Goal: Task Accomplishment & Management: Complete application form

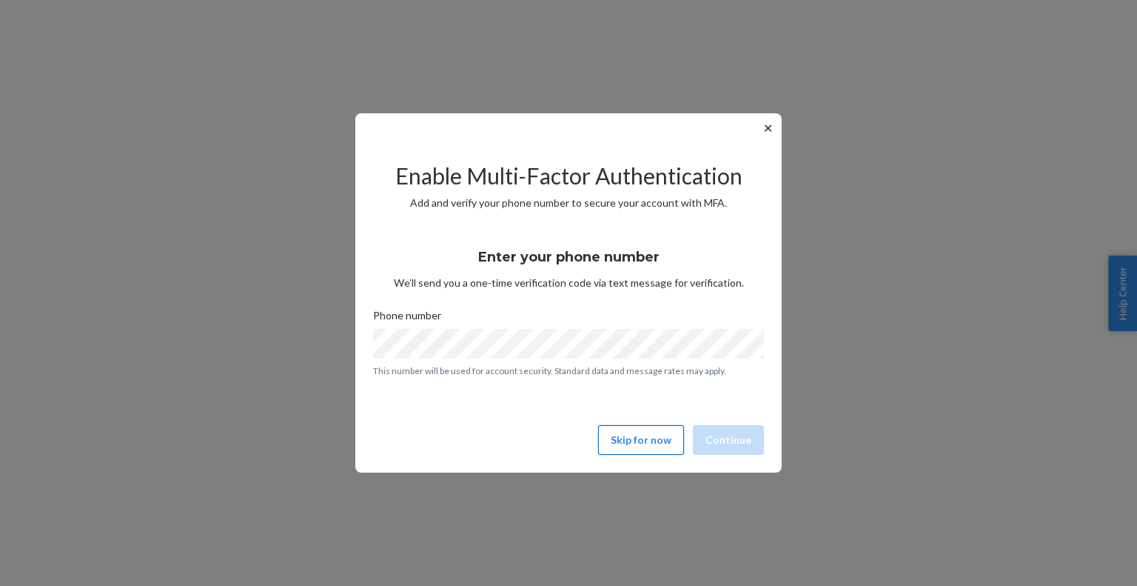
click at [634, 441] on button "Skip for now" at bounding box center [641, 440] width 86 height 30
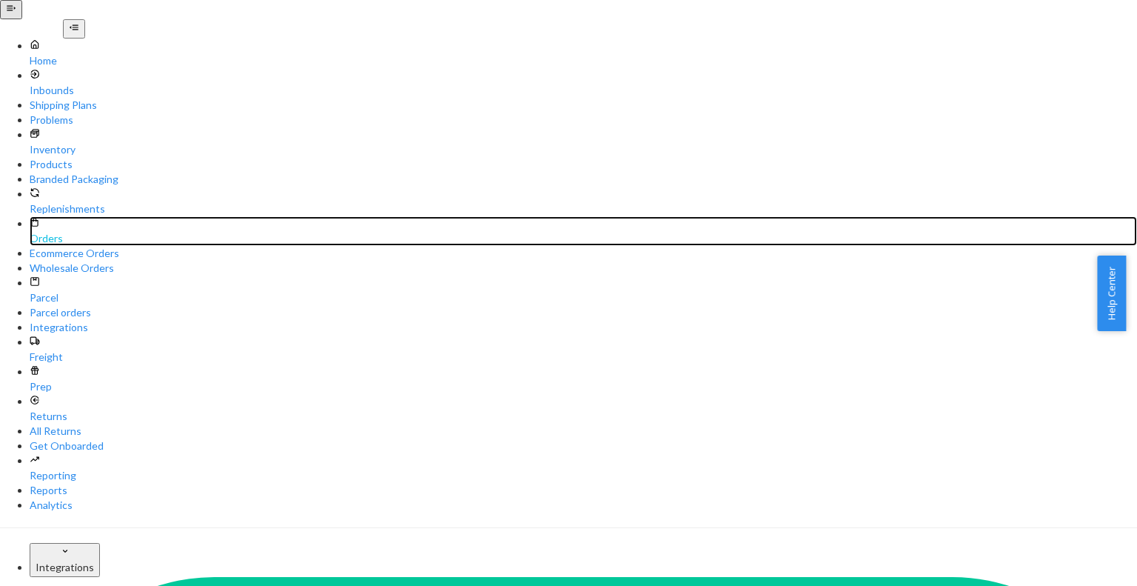
click at [111, 216] on div "Orders" at bounding box center [584, 231] width 1108 height 30
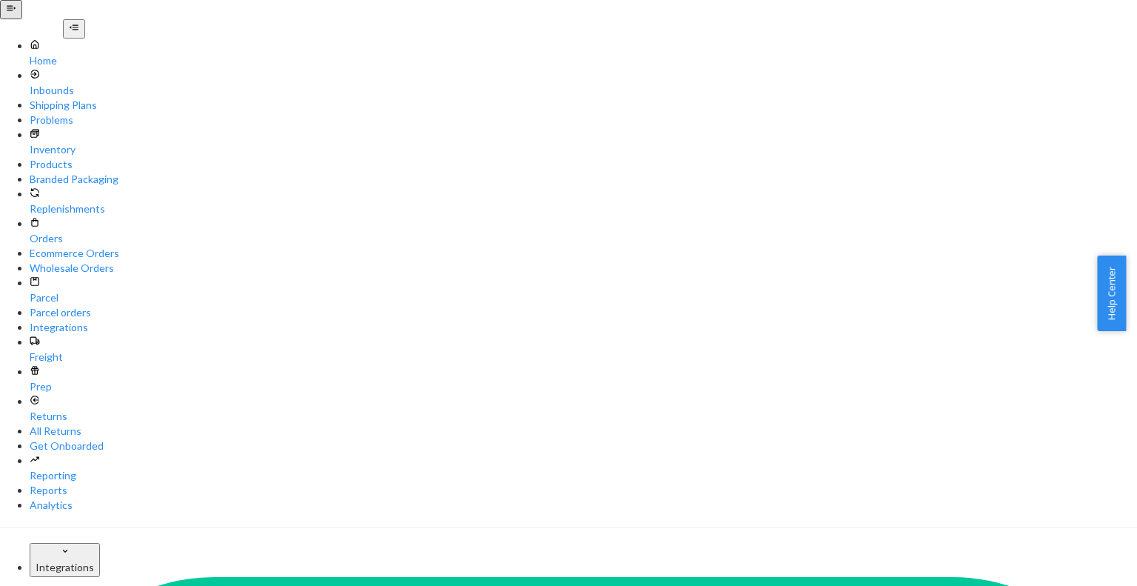
paste input "carlypward13@gmail.com"
type input "carlypward13@gmail.com"
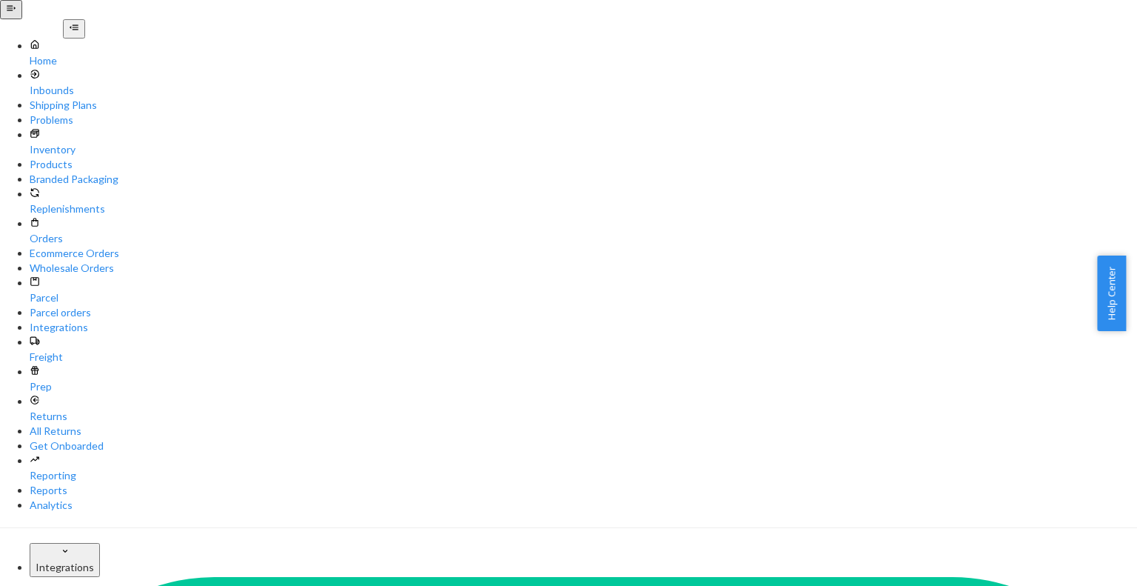
paste input "w577392"
type input "w577392"
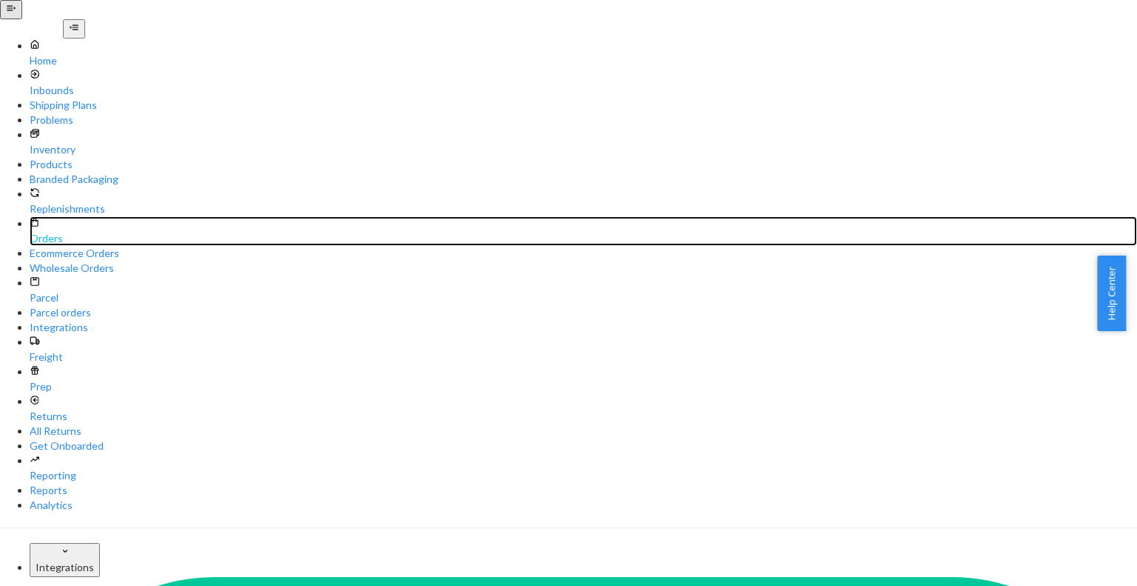
click at [83, 216] on div "Orders" at bounding box center [584, 231] width 1108 height 30
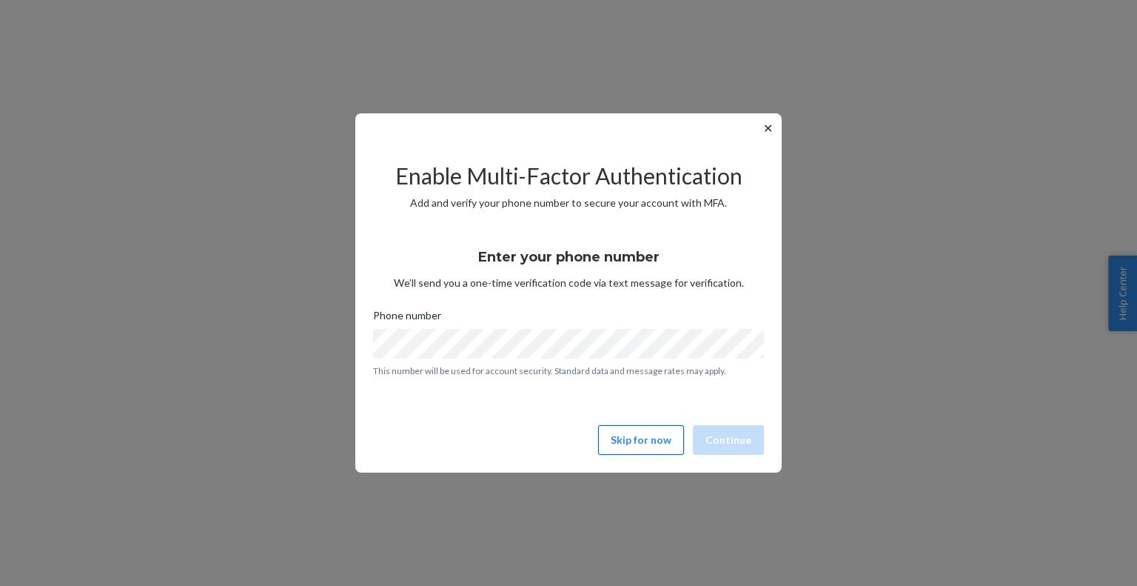
click at [626, 446] on button "Skip for now" at bounding box center [641, 440] width 86 height 30
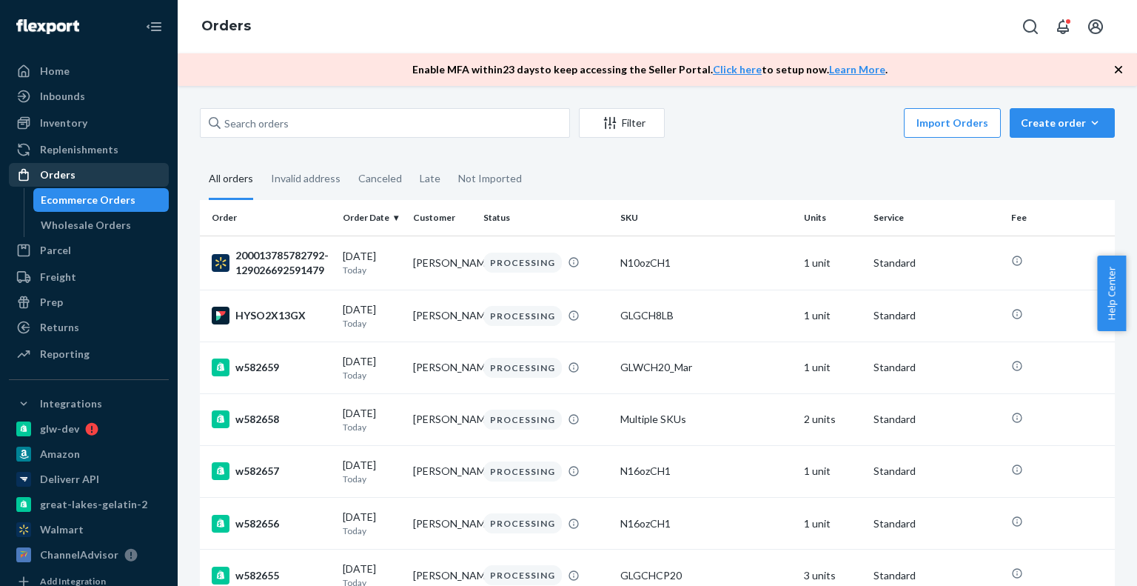
click at [115, 168] on div "Orders" at bounding box center [88, 174] width 157 height 21
click at [114, 168] on div "Orders" at bounding box center [88, 174] width 157 height 21
click at [44, 161] on ul "Home Inbounds Shipping Plans Problems Inventory Products Branded Packaging Repl…" at bounding box center [89, 213] width 160 height 308
click at [54, 174] on div "Orders" at bounding box center [58, 174] width 36 height 15
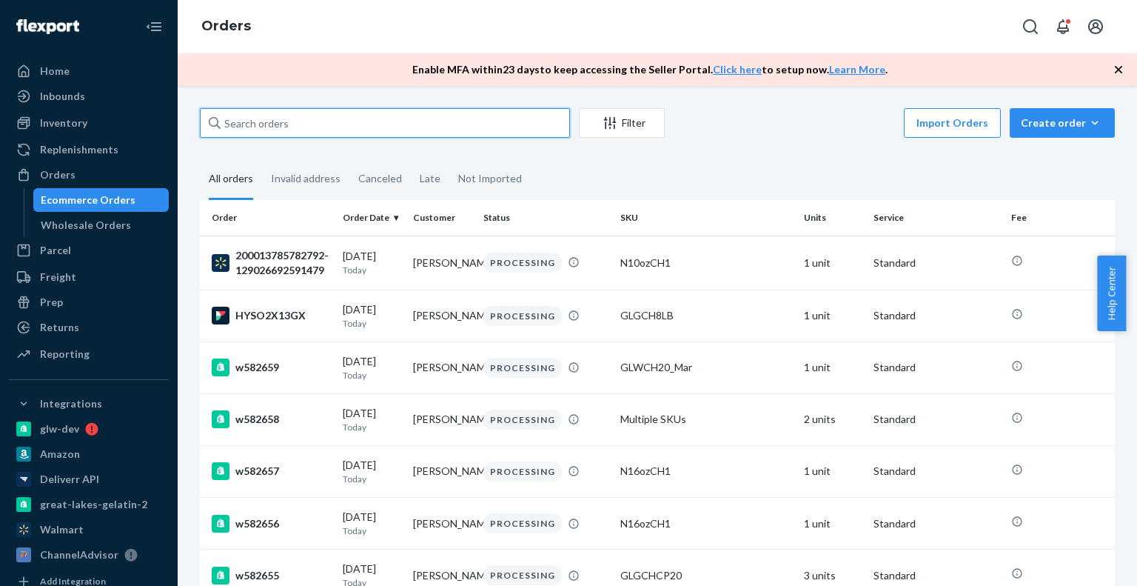
click at [307, 121] on input "text" at bounding box center [385, 123] width 370 height 30
paste input "w577392"
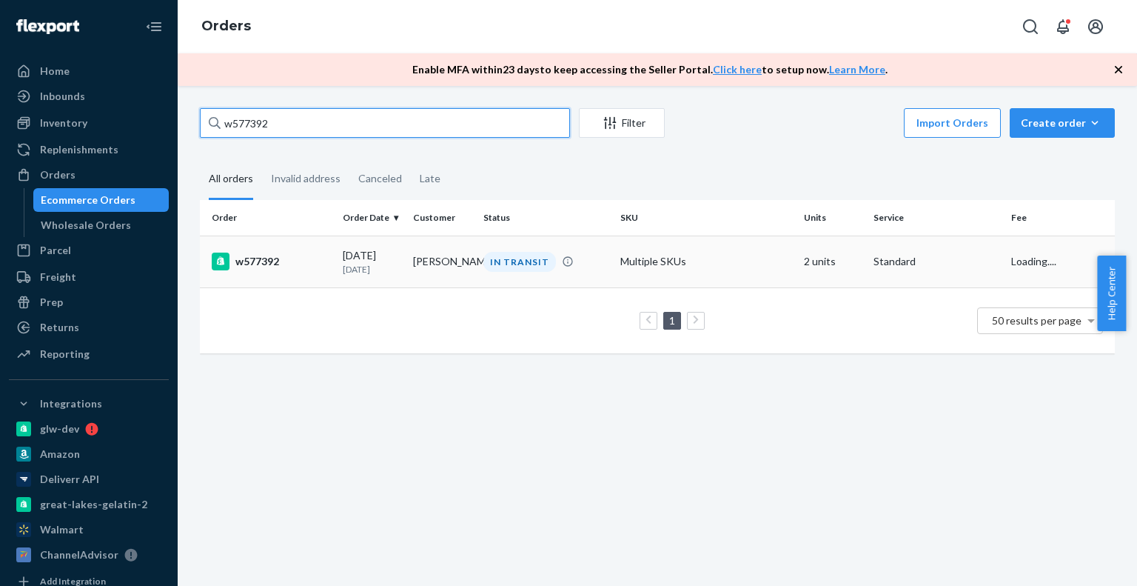
type input "w577392"
click at [315, 266] on div "w577392" at bounding box center [271, 261] width 119 height 18
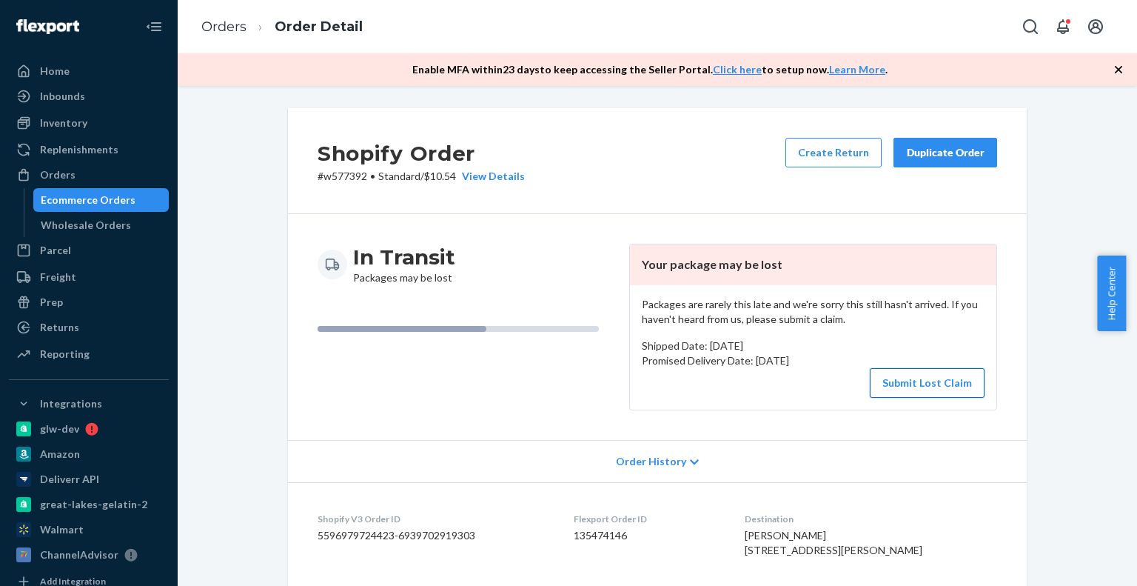
click at [940, 383] on button "Submit Lost Claim" at bounding box center [927, 383] width 115 height 30
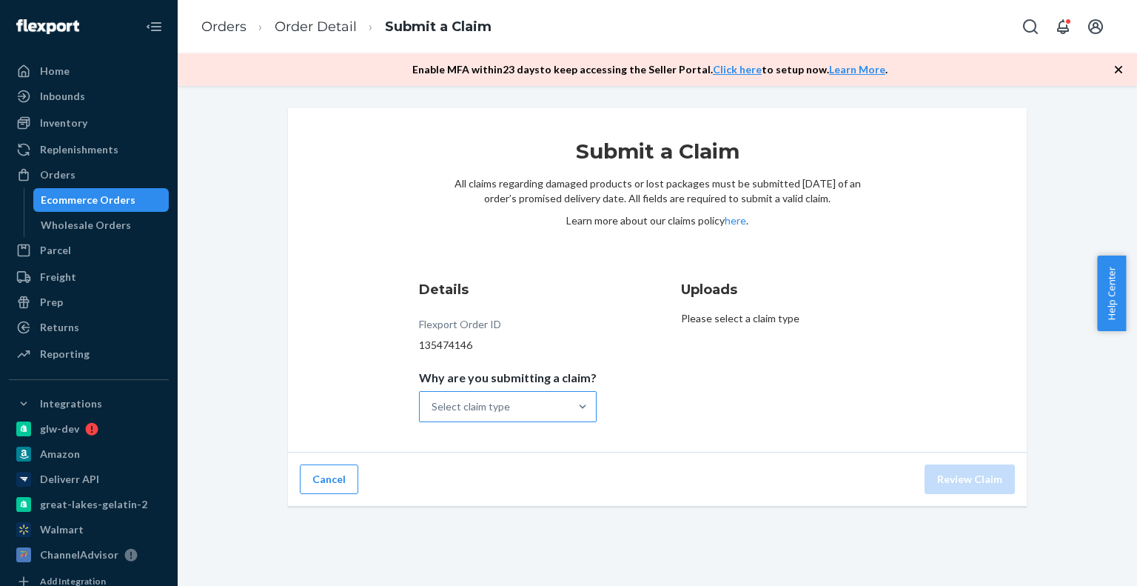
click at [475, 409] on div "Select claim type" at bounding box center [471, 406] width 78 height 15
click at [433, 409] on input "Why are you submitting a claim? Select claim type" at bounding box center [432, 406] width 1 height 15
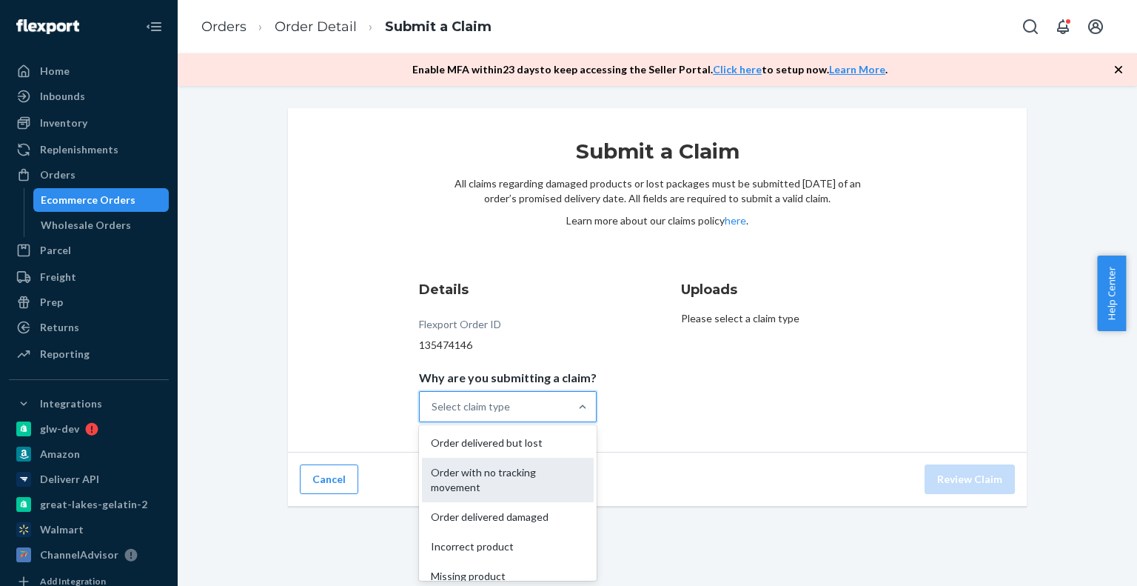
click at [497, 478] on div "Order with no tracking movement" at bounding box center [508, 480] width 172 height 44
click at [433, 414] on input "Why are you submitting a claim? option Order with no tracking movement focused,…" at bounding box center [432, 406] width 1 height 15
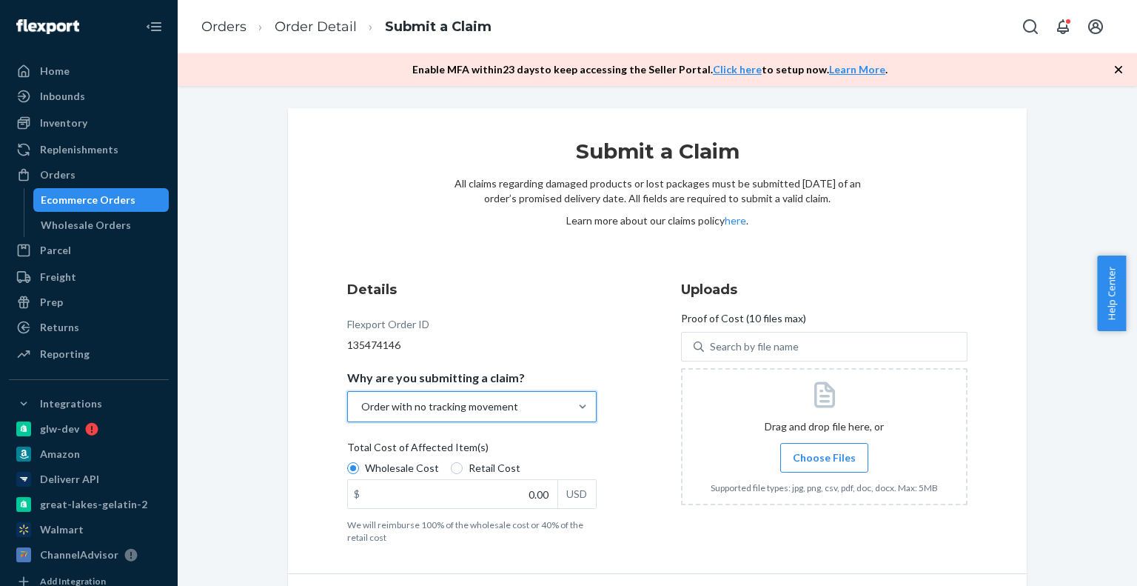
scroll to position [41, 0]
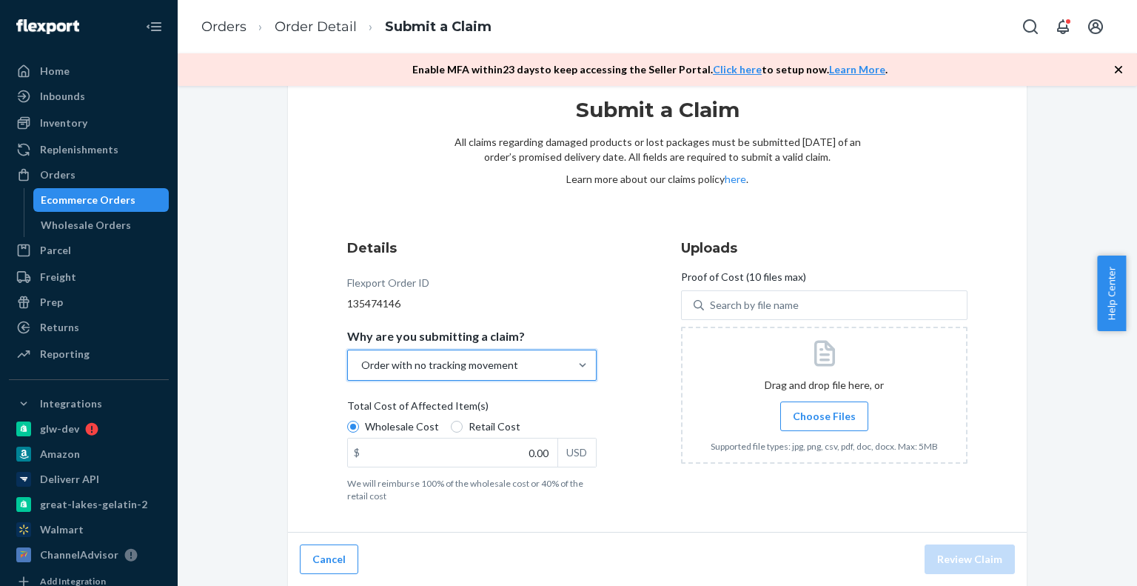
click at [456, 415] on span "Total Cost of Affected Item(s)" at bounding box center [417, 408] width 141 height 21
click at [359, 421] on input "Wholesale Cost" at bounding box center [353, 427] width 12 height 12
click at [455, 417] on span "Total Cost of Affected Item(s)" at bounding box center [417, 408] width 141 height 21
click at [359, 421] on input "Wholesale Cost" at bounding box center [353, 427] width 12 height 12
click at [457, 431] on label "Retail Cost" at bounding box center [486, 426] width 70 height 15
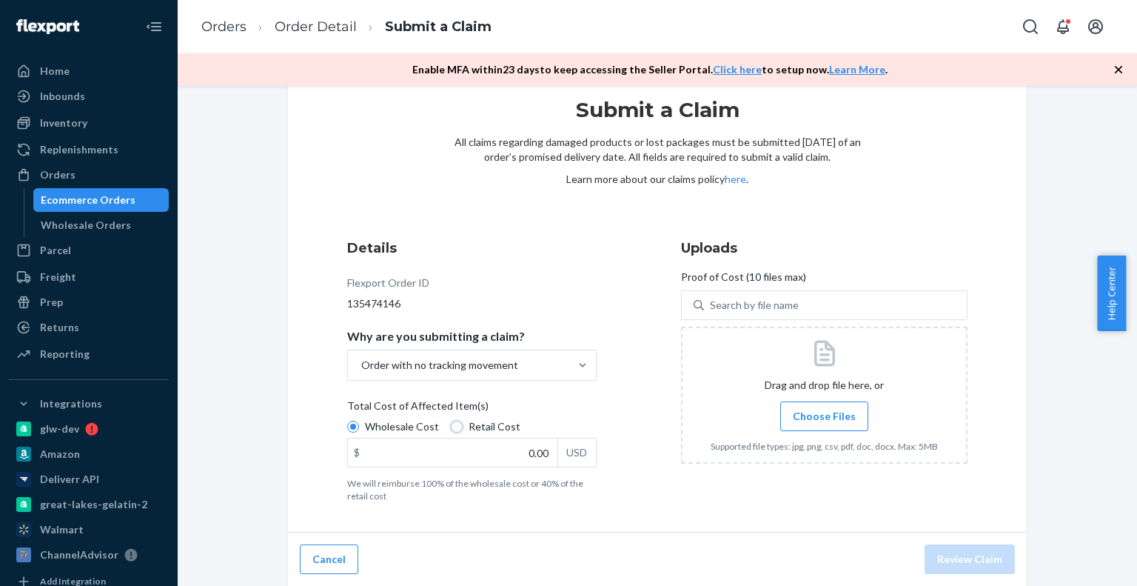
click at [457, 431] on input "Retail Cost" at bounding box center [457, 427] width 12 height 12
radio input "true"
radio input "false"
click at [531, 452] on input "0.00" at bounding box center [453, 452] width 210 height 28
type input "24.99"
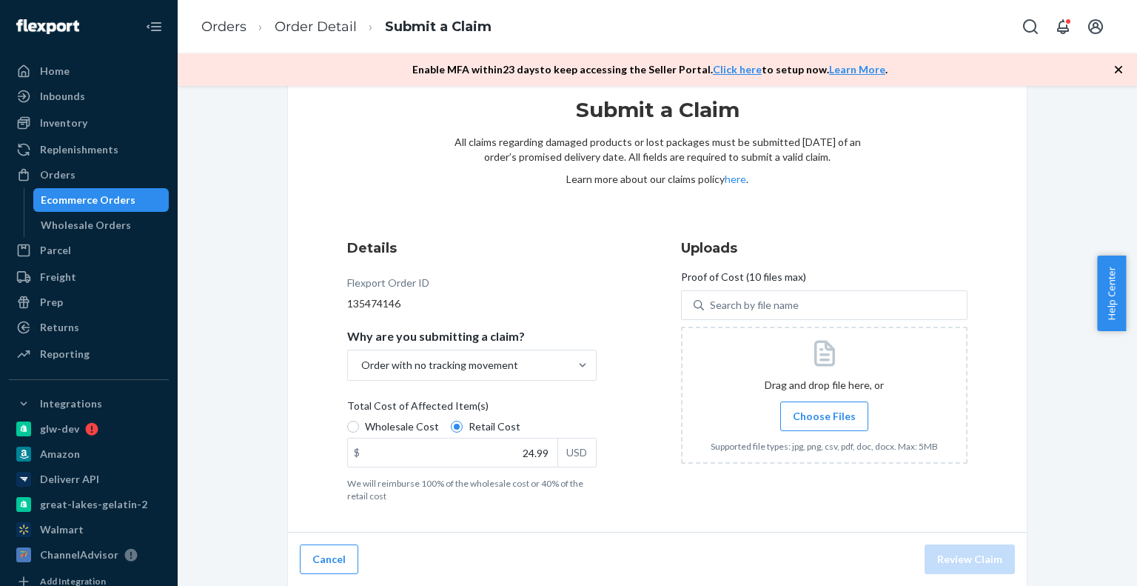
click at [826, 418] on span "Choose Files" at bounding box center [824, 416] width 63 height 15
click at [825, 418] on input "Choose Files" at bounding box center [824, 416] width 1 height 16
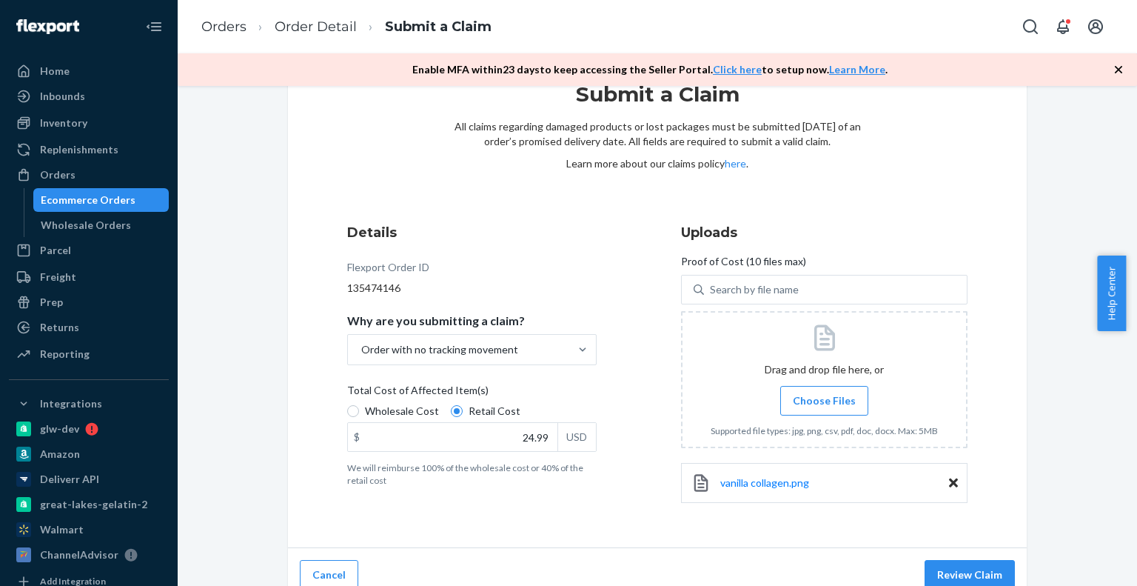
scroll to position [73, 0]
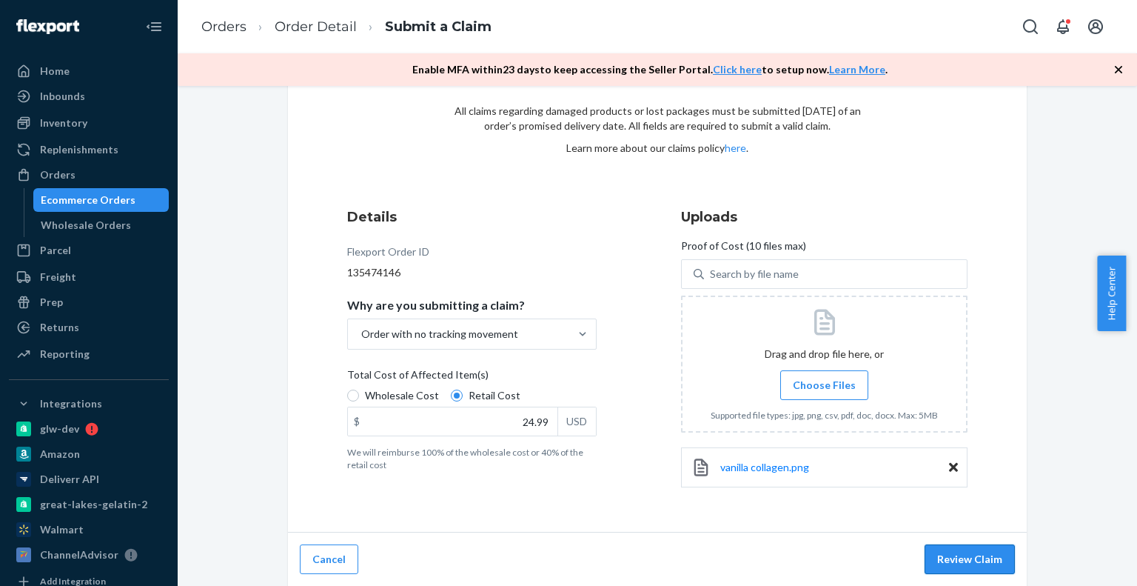
click at [977, 555] on button "Review Claim" at bounding box center [970, 559] width 90 height 30
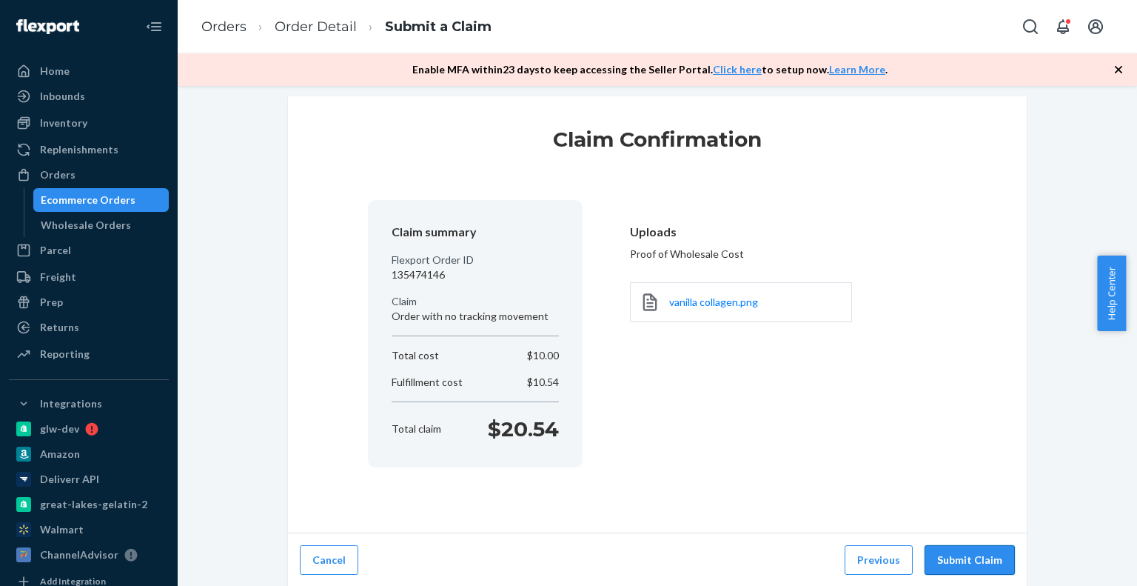
click at [991, 568] on button "Submit Claim" at bounding box center [970, 560] width 90 height 30
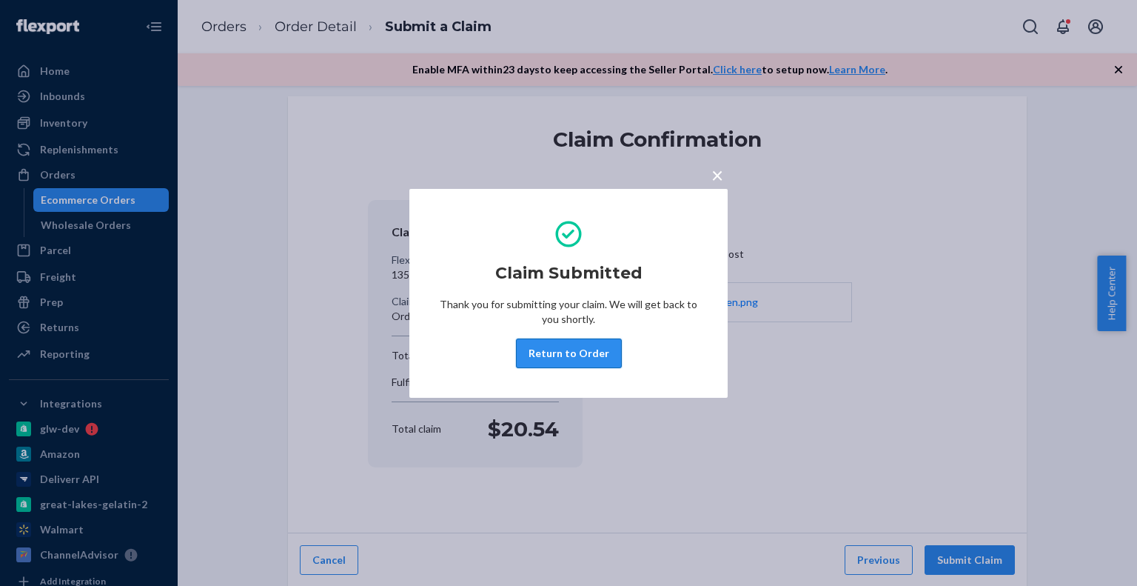
click at [549, 359] on button "Return to Order" at bounding box center [569, 353] width 106 height 30
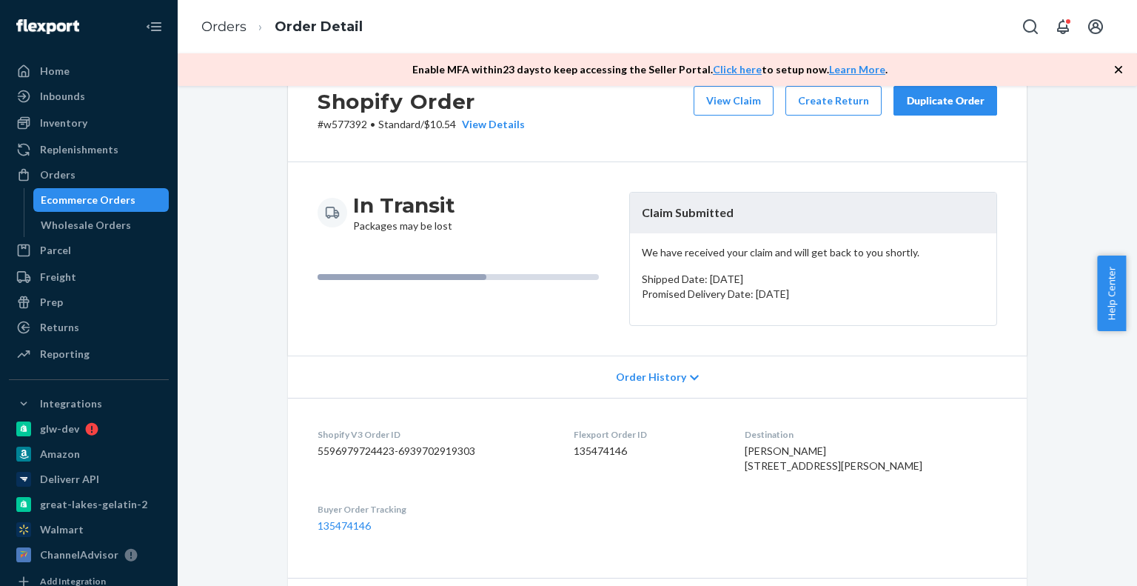
scroll to position [74, 0]
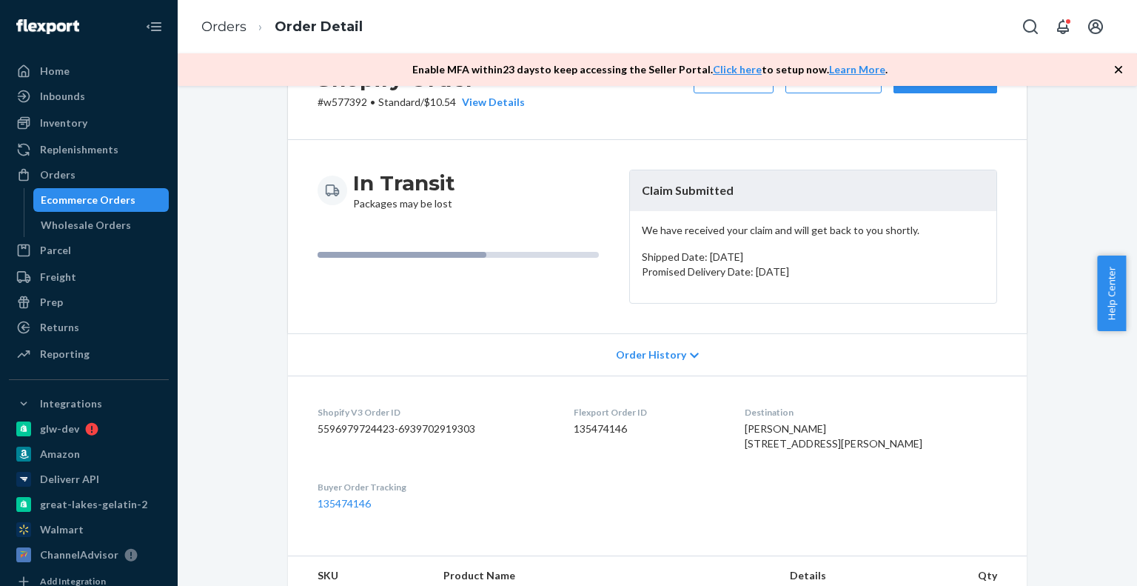
click at [609, 430] on dd "135474146" at bounding box center [648, 428] width 148 height 15
copy dd "135474146"
